Goal: Navigation & Orientation: Find specific page/section

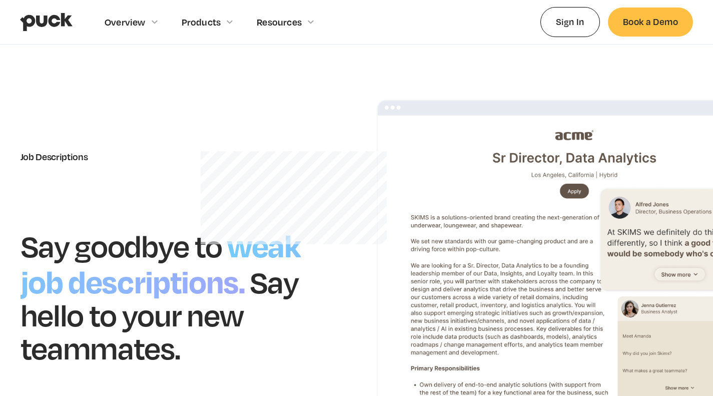
click at [34, 23] on img "home" at bounding box center [46, 22] width 53 height 19
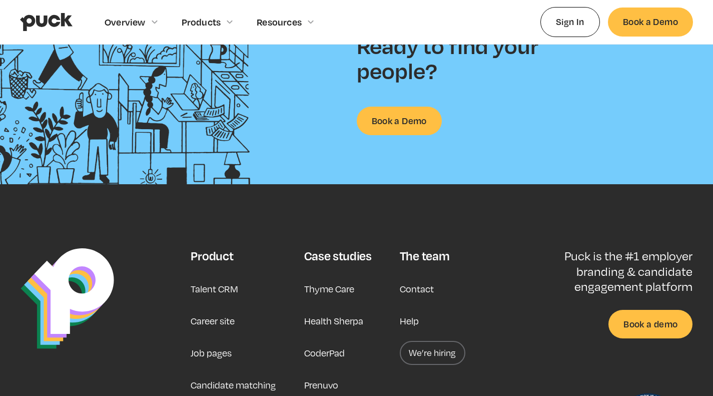
scroll to position [2438, 0]
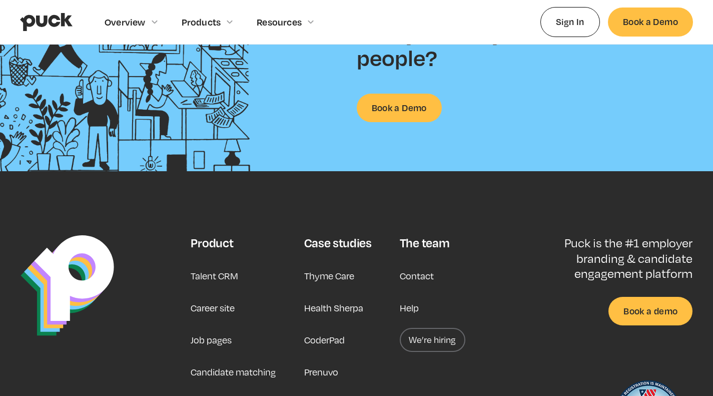
click at [218, 335] on link "Job pages" at bounding box center [211, 340] width 41 height 24
